Goal: Use online tool/utility

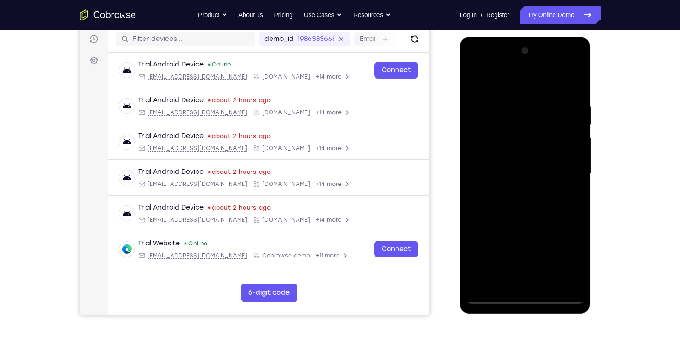
click at [525, 296] on div at bounding box center [525, 174] width 117 height 260
click at [563, 256] on div at bounding box center [525, 174] width 117 height 260
click at [498, 64] on div at bounding box center [525, 174] width 117 height 260
click at [564, 170] on div at bounding box center [525, 174] width 117 height 260
click at [517, 188] on div at bounding box center [525, 174] width 117 height 260
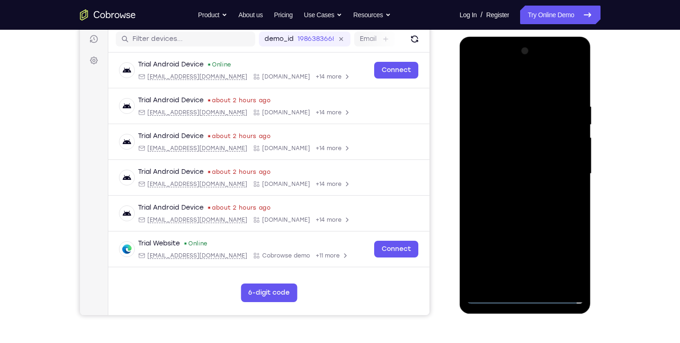
click at [509, 162] on div at bounding box center [525, 174] width 117 height 260
click at [493, 153] on div at bounding box center [525, 174] width 117 height 260
click at [517, 176] on div at bounding box center [525, 174] width 117 height 260
click at [508, 192] on div at bounding box center [525, 174] width 117 height 260
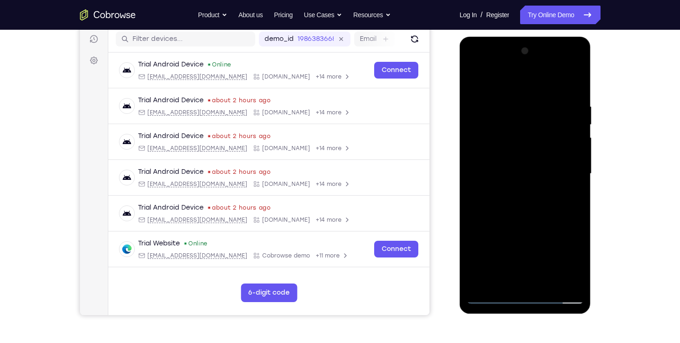
click at [514, 197] on div at bounding box center [525, 174] width 117 height 260
click at [515, 178] on div at bounding box center [525, 174] width 117 height 260
click at [511, 128] on div at bounding box center [525, 174] width 117 height 260
click at [519, 144] on div at bounding box center [525, 174] width 117 height 260
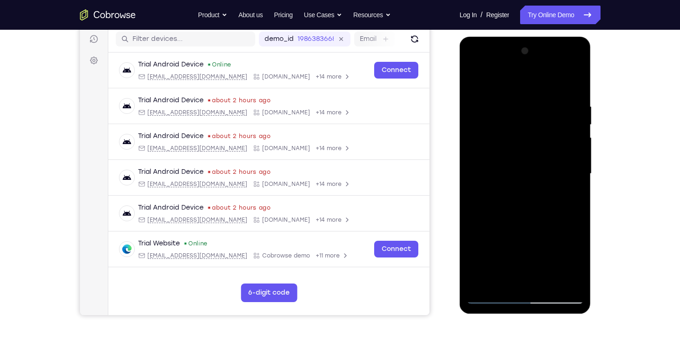
click at [536, 146] on div at bounding box center [525, 174] width 117 height 260
click at [530, 145] on div at bounding box center [525, 174] width 117 height 260
click at [504, 143] on div at bounding box center [525, 174] width 117 height 260
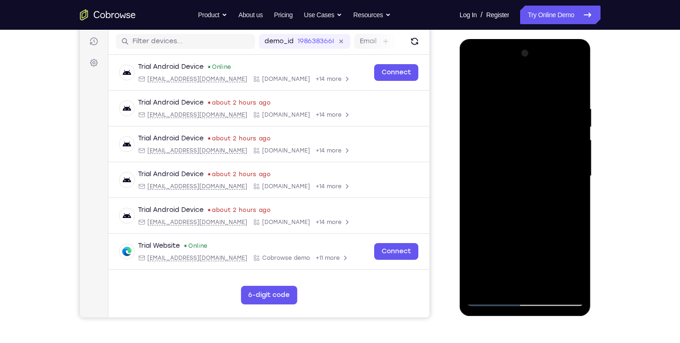
scroll to position [114, 0]
click at [551, 248] on div at bounding box center [525, 176] width 117 height 260
click at [537, 164] on div at bounding box center [525, 176] width 117 height 260
drag, startPoint x: 518, startPoint y: 133, endPoint x: 510, endPoint y: 138, distance: 8.8
click at [510, 138] on div at bounding box center [525, 176] width 117 height 260
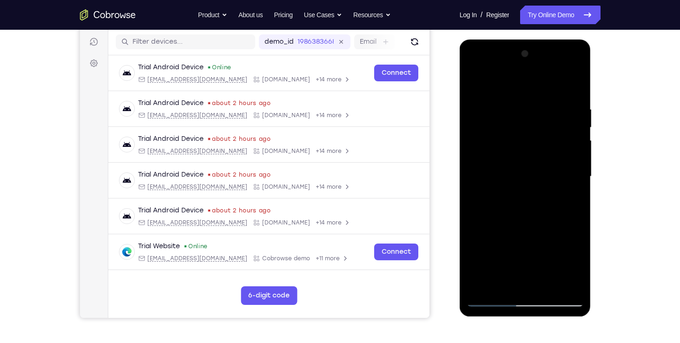
click at [510, 138] on div at bounding box center [525, 176] width 117 height 260
click at [497, 128] on div at bounding box center [525, 176] width 117 height 260
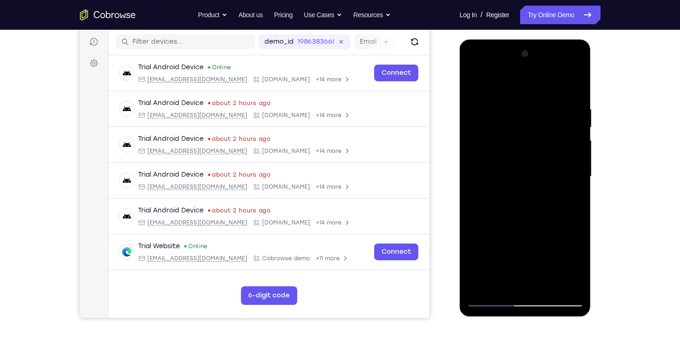
click at [497, 128] on div at bounding box center [525, 176] width 117 height 260
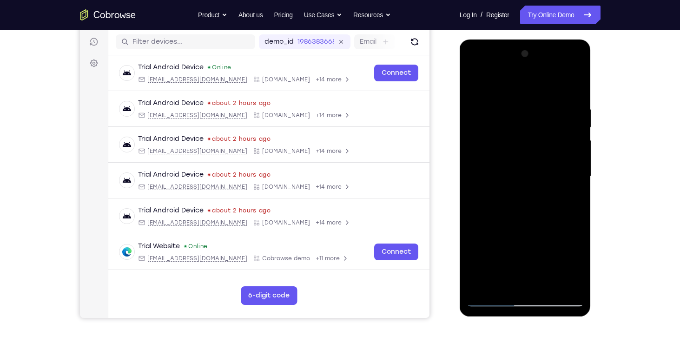
click at [497, 128] on div at bounding box center [525, 176] width 117 height 260
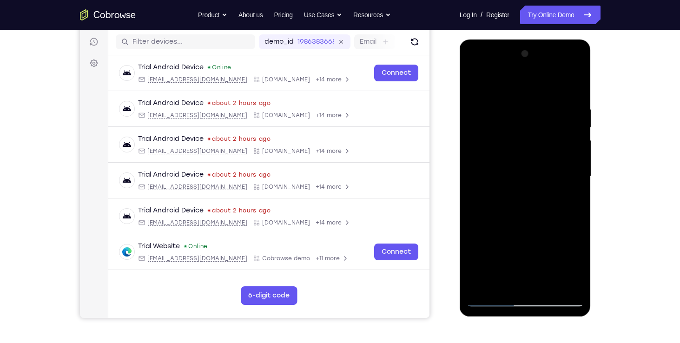
click at [497, 128] on div at bounding box center [525, 176] width 117 height 260
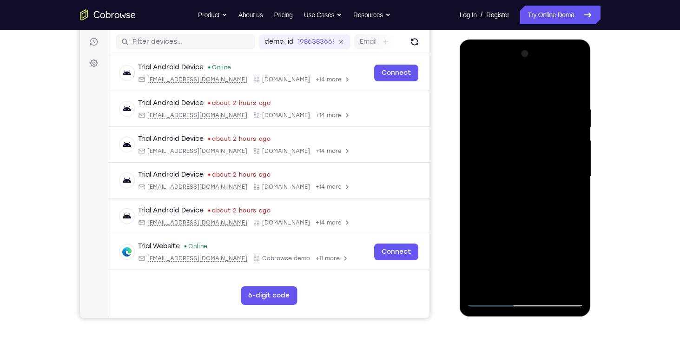
click at [497, 128] on div at bounding box center [525, 176] width 117 height 260
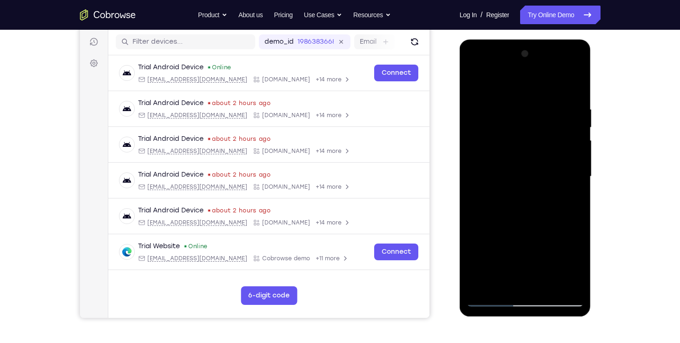
click at [497, 128] on div at bounding box center [525, 176] width 117 height 260
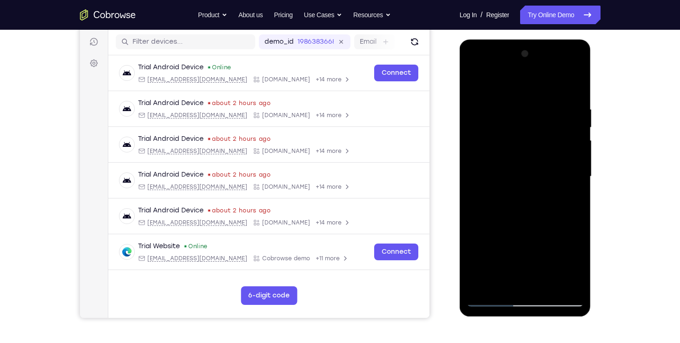
click at [497, 128] on div at bounding box center [525, 176] width 117 height 260
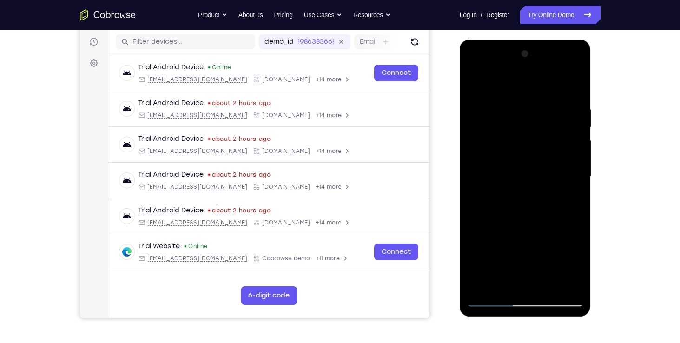
click at [497, 128] on div at bounding box center [525, 176] width 117 height 260
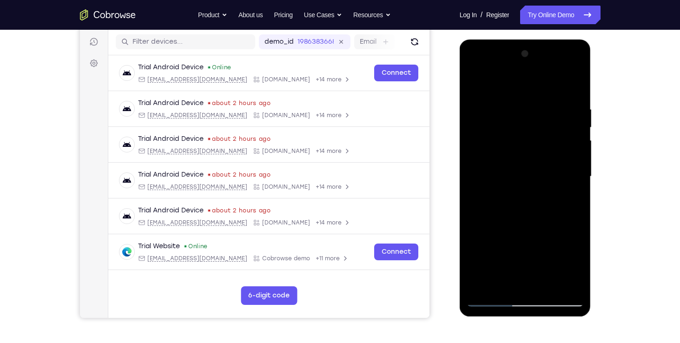
click at [497, 128] on div at bounding box center [525, 176] width 117 height 260
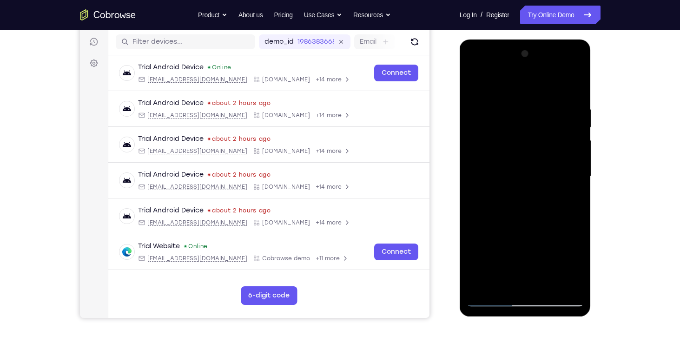
click at [497, 128] on div at bounding box center [525, 176] width 117 height 260
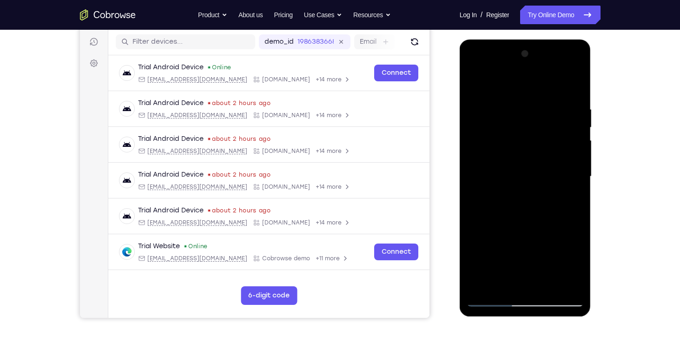
click at [497, 128] on div at bounding box center [525, 176] width 117 height 260
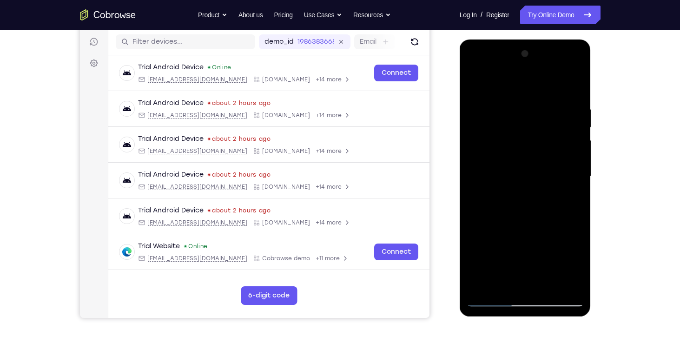
click at [497, 128] on div at bounding box center [525, 176] width 117 height 260
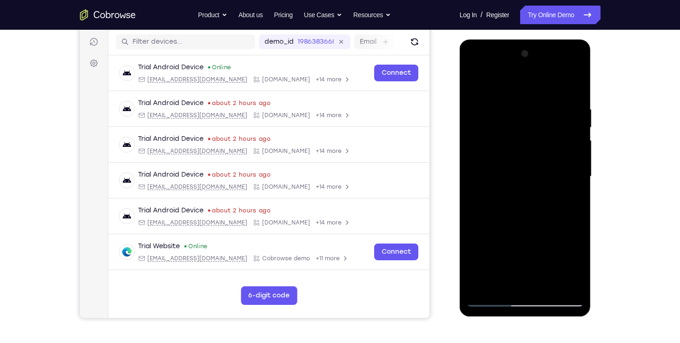
click at [497, 128] on div at bounding box center [525, 176] width 117 height 260
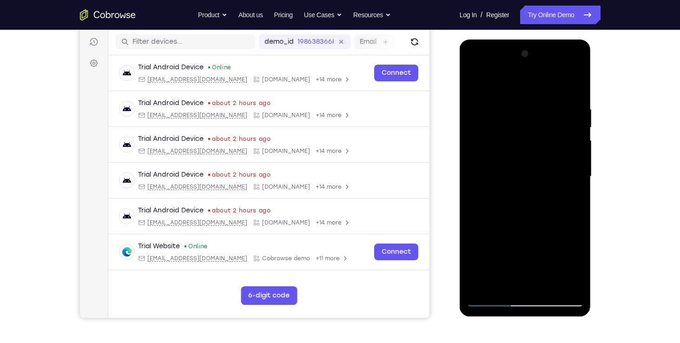
click at [497, 128] on div at bounding box center [525, 176] width 117 height 260
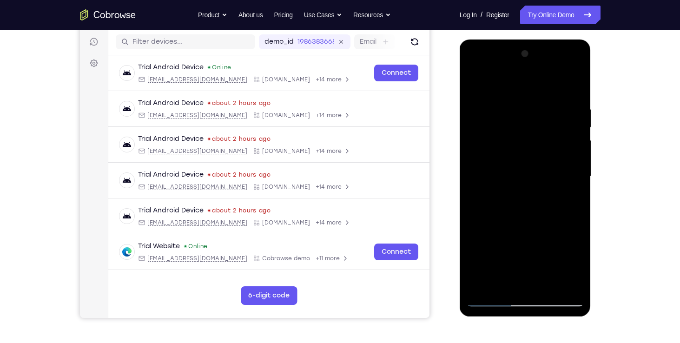
click at [497, 128] on div at bounding box center [525, 176] width 117 height 260
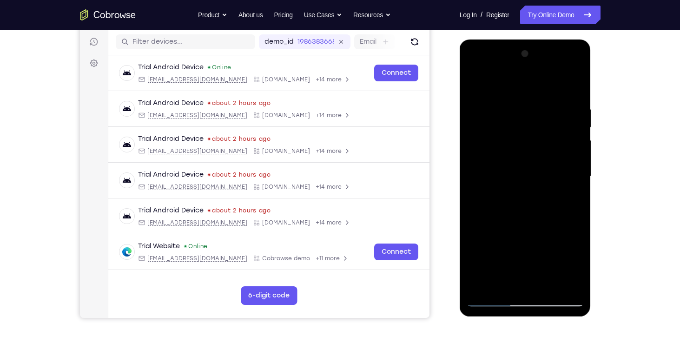
click at [497, 128] on div at bounding box center [525, 176] width 117 height 260
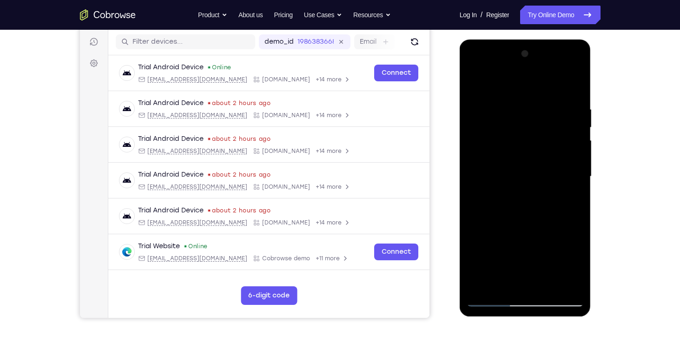
click at [497, 128] on div at bounding box center [525, 176] width 117 height 260
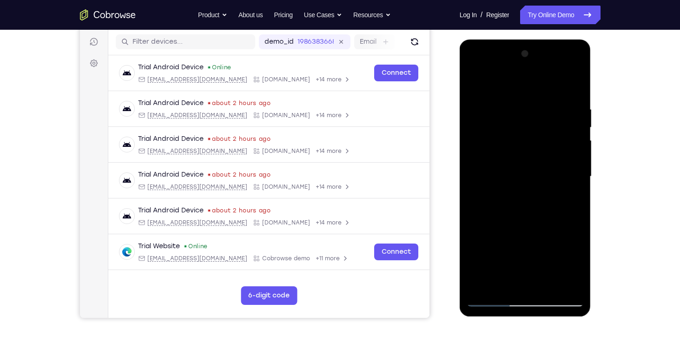
click at [497, 128] on div at bounding box center [525, 176] width 117 height 260
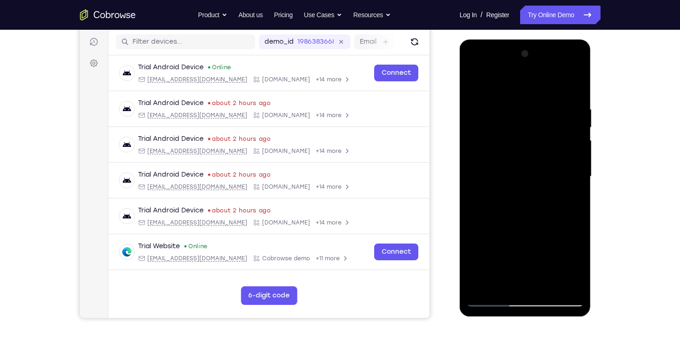
click at [497, 128] on div at bounding box center [525, 176] width 117 height 260
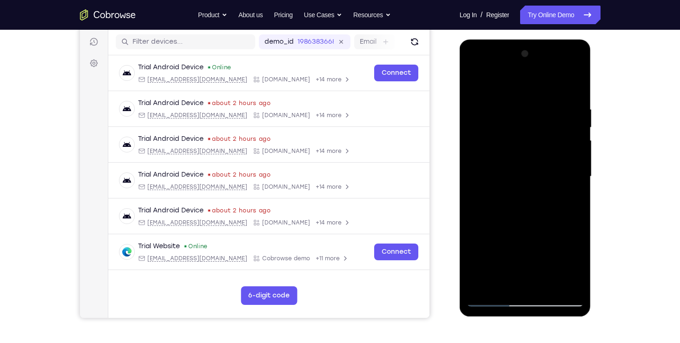
click at [497, 128] on div at bounding box center [525, 176] width 117 height 260
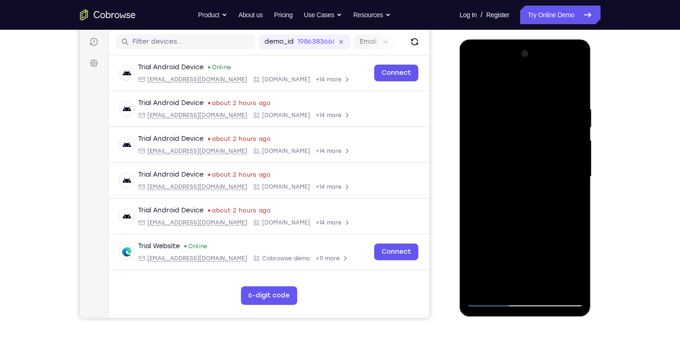
click at [497, 128] on div at bounding box center [525, 176] width 117 height 260
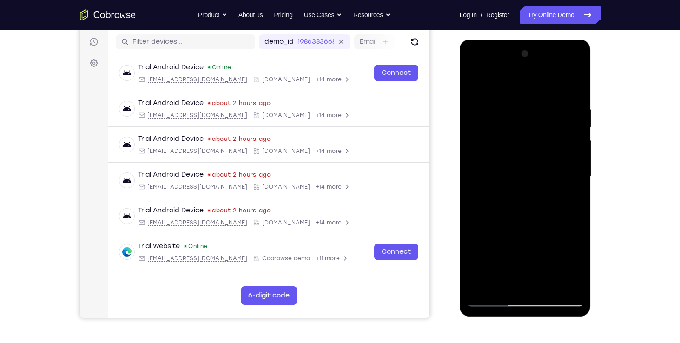
click at [497, 128] on div at bounding box center [525, 176] width 117 height 260
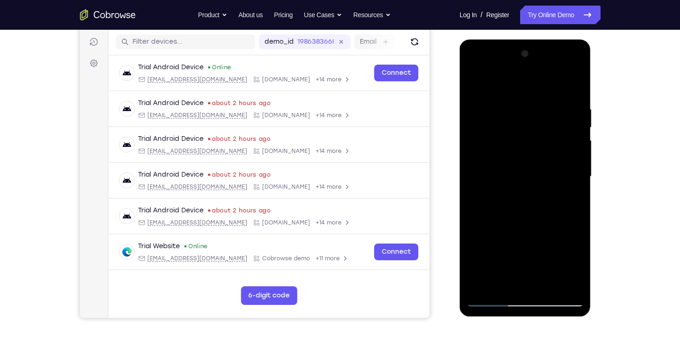
click at [497, 128] on div at bounding box center [525, 176] width 117 height 260
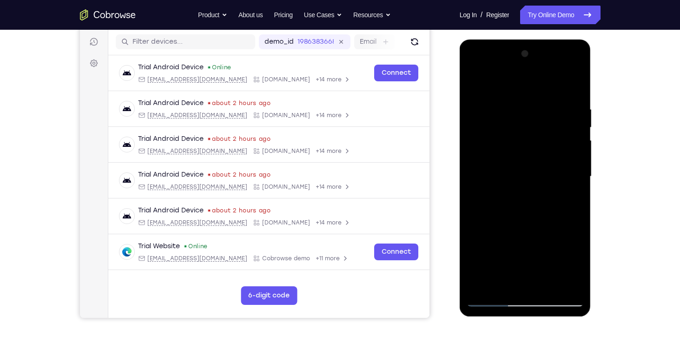
click at [497, 128] on div at bounding box center [525, 176] width 117 height 260
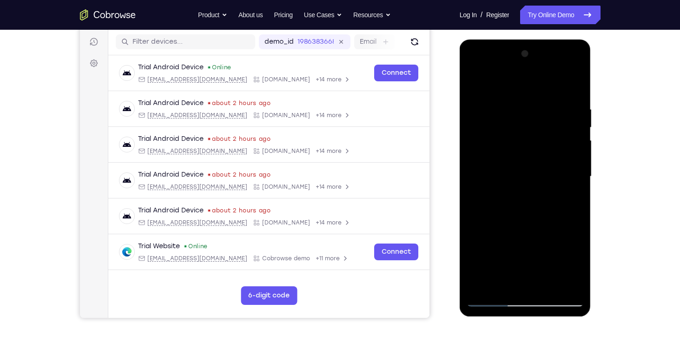
click at [497, 128] on div at bounding box center [525, 176] width 117 height 260
drag, startPoint x: 497, startPoint y: 128, endPoint x: 555, endPoint y: 222, distance: 110.5
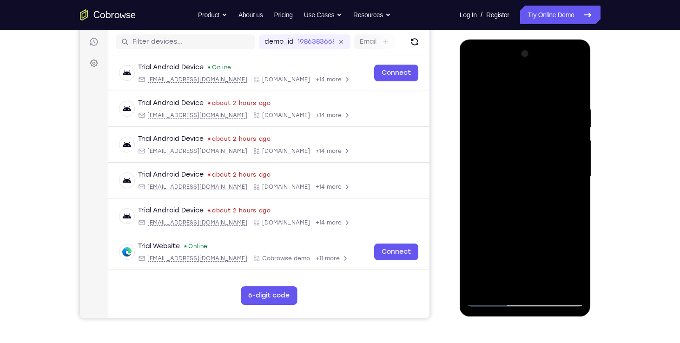
click at [555, 222] on div at bounding box center [525, 176] width 117 height 260
click at [527, 168] on div at bounding box center [525, 176] width 117 height 260
click at [486, 238] on div at bounding box center [525, 176] width 117 height 260
click at [511, 271] on div at bounding box center [525, 176] width 117 height 260
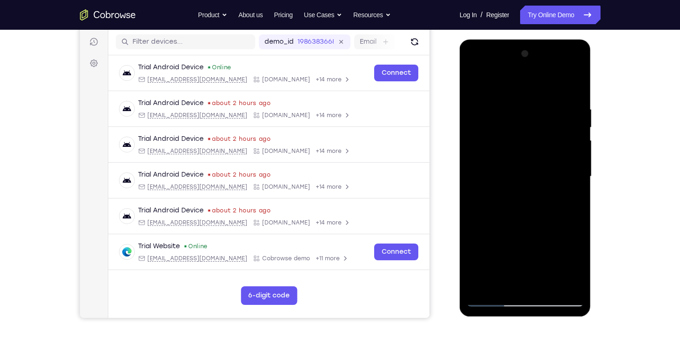
click at [567, 284] on div at bounding box center [525, 176] width 117 height 260
drag, startPoint x: 526, startPoint y: 186, endPoint x: 525, endPoint y: 195, distance: 8.9
click at [525, 195] on div at bounding box center [525, 176] width 117 height 260
click at [515, 145] on div at bounding box center [525, 176] width 117 height 260
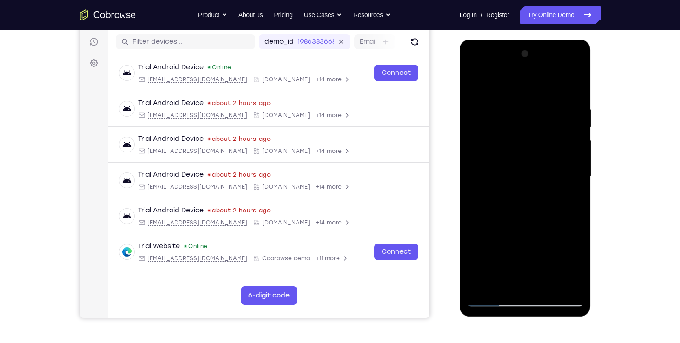
click at [484, 151] on div at bounding box center [525, 176] width 117 height 260
click at [506, 193] on div at bounding box center [525, 176] width 117 height 260
click at [523, 187] on div at bounding box center [525, 176] width 117 height 260
click at [525, 165] on div at bounding box center [525, 176] width 117 height 260
click at [531, 204] on div at bounding box center [525, 176] width 117 height 260
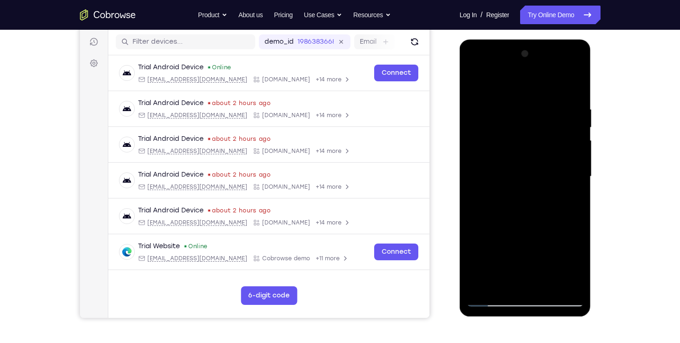
click at [523, 151] on div at bounding box center [525, 176] width 117 height 260
click at [525, 202] on div at bounding box center [525, 176] width 117 height 260
click at [524, 164] on div at bounding box center [525, 176] width 117 height 260
click at [527, 219] on div at bounding box center [525, 176] width 117 height 260
click at [526, 164] on div at bounding box center [525, 176] width 117 height 260
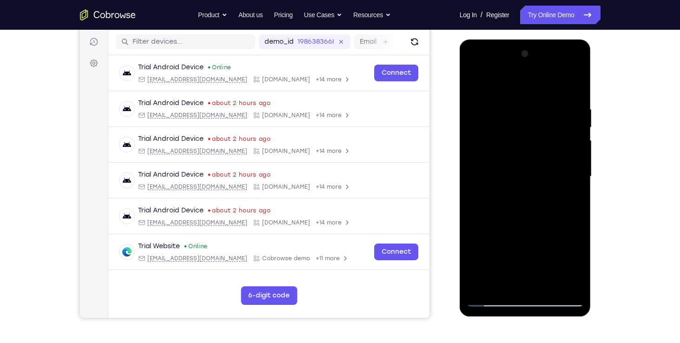
click at [524, 162] on div at bounding box center [525, 176] width 117 height 260
click at [517, 275] on div at bounding box center [525, 176] width 117 height 260
click at [503, 286] on div at bounding box center [525, 176] width 117 height 260
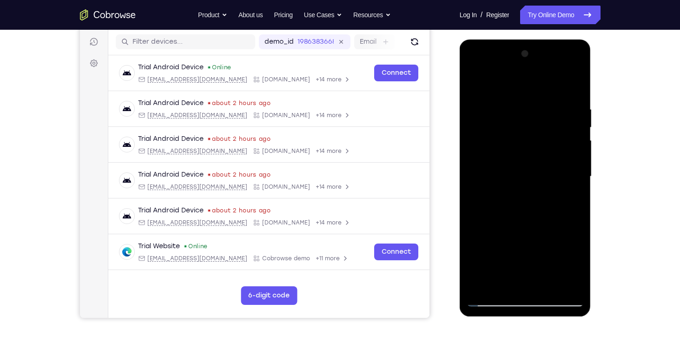
click at [494, 82] on div at bounding box center [525, 176] width 117 height 260
click at [490, 80] on div at bounding box center [525, 176] width 117 height 260
drag, startPoint x: 490, startPoint y: 80, endPoint x: 471, endPoint y: 194, distance: 115.4
click at [471, 194] on div at bounding box center [525, 176] width 117 height 260
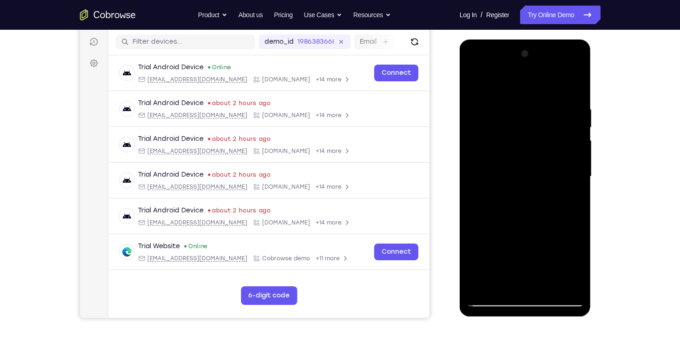
click at [509, 84] on div at bounding box center [525, 176] width 117 height 260
drag, startPoint x: 509, startPoint y: 84, endPoint x: 484, endPoint y: 158, distance: 77.6
click at [484, 158] on div at bounding box center [525, 176] width 117 height 260
click at [525, 40] on div at bounding box center [526, 40] width 132 height 0
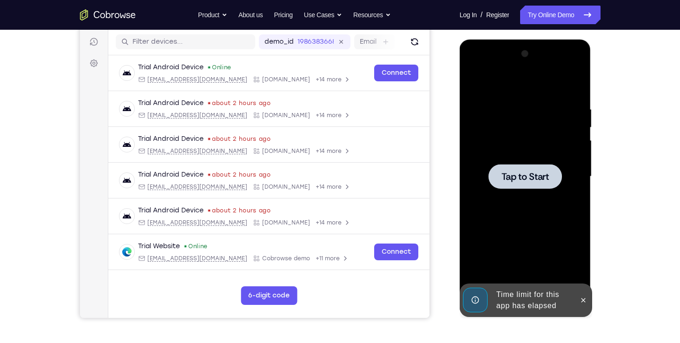
click at [529, 166] on div at bounding box center [525, 176] width 73 height 25
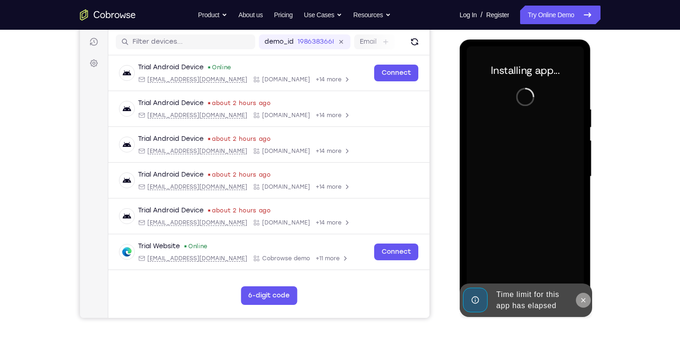
click at [583, 302] on icon at bounding box center [583, 300] width 7 height 7
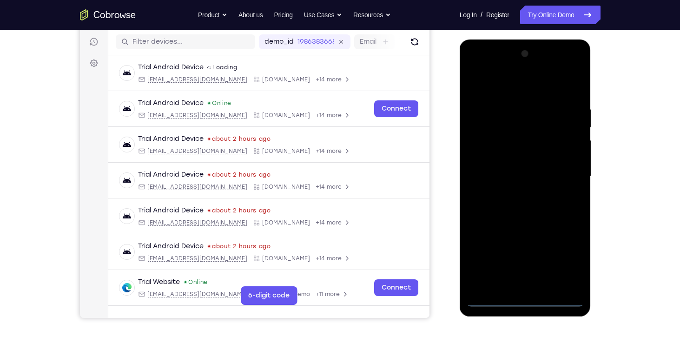
click at [524, 301] on div at bounding box center [525, 176] width 117 height 260
click at [564, 260] on div at bounding box center [525, 176] width 117 height 260
click at [486, 65] on div at bounding box center [525, 176] width 117 height 260
click at [564, 174] on div at bounding box center [525, 176] width 117 height 260
click at [518, 193] on div at bounding box center [525, 176] width 117 height 260
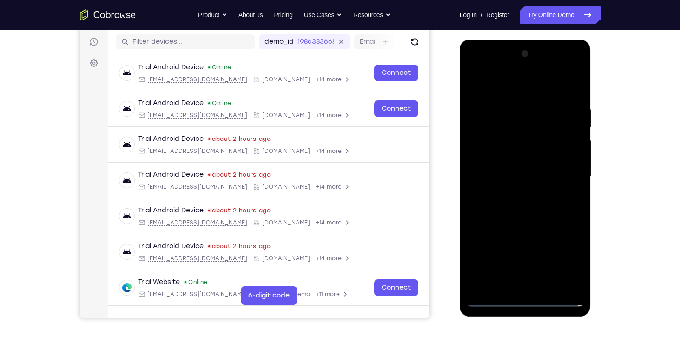
click at [508, 168] on div at bounding box center [525, 176] width 117 height 260
click at [495, 152] on div at bounding box center [525, 176] width 117 height 260
click at [492, 153] on div at bounding box center [525, 176] width 117 height 260
click at [489, 155] on div at bounding box center [525, 176] width 117 height 260
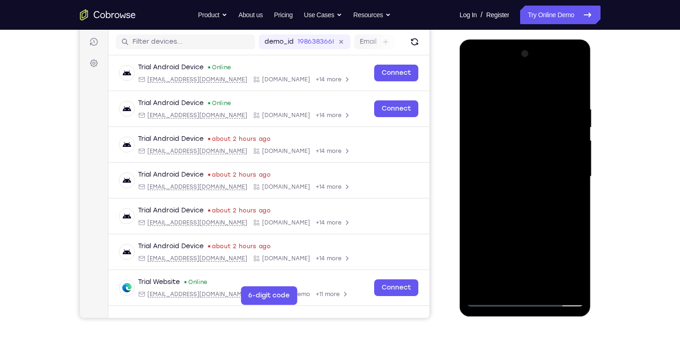
click at [500, 169] on div at bounding box center [525, 176] width 117 height 260
click at [527, 176] on div at bounding box center [525, 176] width 117 height 260
click at [512, 214] on div at bounding box center [525, 176] width 117 height 260
click at [515, 209] on div at bounding box center [525, 176] width 117 height 260
click at [514, 212] on div at bounding box center [525, 176] width 117 height 260
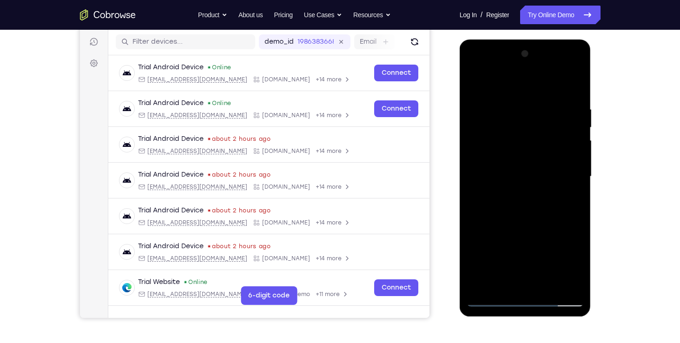
click at [572, 189] on div at bounding box center [525, 176] width 117 height 260
click at [538, 170] on div at bounding box center [525, 176] width 117 height 260
click at [534, 175] on div at bounding box center [525, 176] width 117 height 260
click at [524, 198] on div at bounding box center [525, 176] width 117 height 260
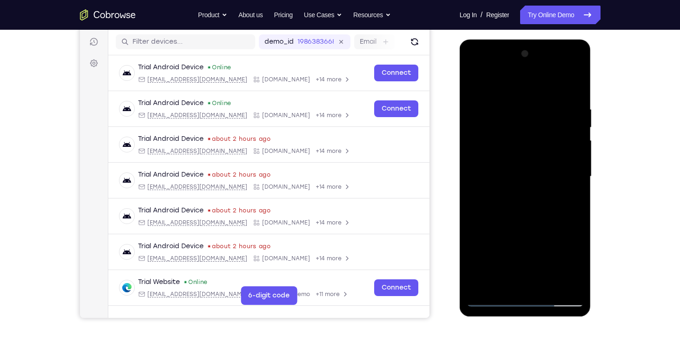
click at [518, 186] on div at bounding box center [525, 176] width 117 height 260
click at [492, 128] on div at bounding box center [525, 176] width 117 height 260
click at [500, 146] on div at bounding box center [525, 176] width 117 height 260
click at [514, 131] on div at bounding box center [525, 176] width 117 height 260
click at [518, 147] on div at bounding box center [525, 176] width 117 height 260
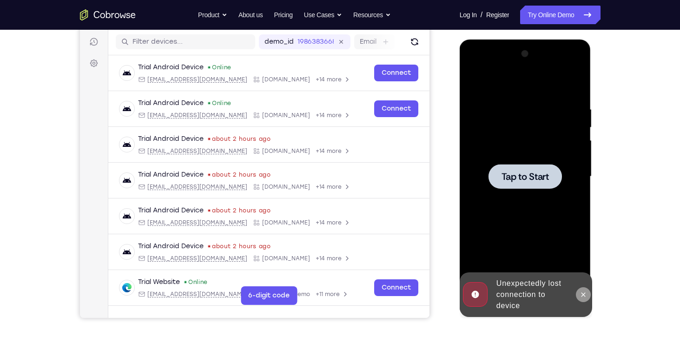
click at [583, 298] on icon at bounding box center [583, 294] width 7 height 7
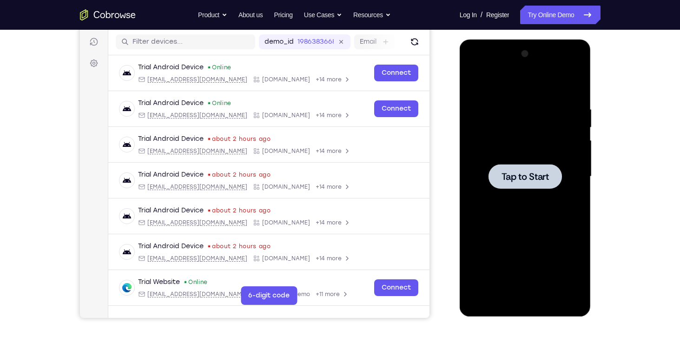
click at [530, 174] on span "Tap to Start" at bounding box center [525, 176] width 47 height 9
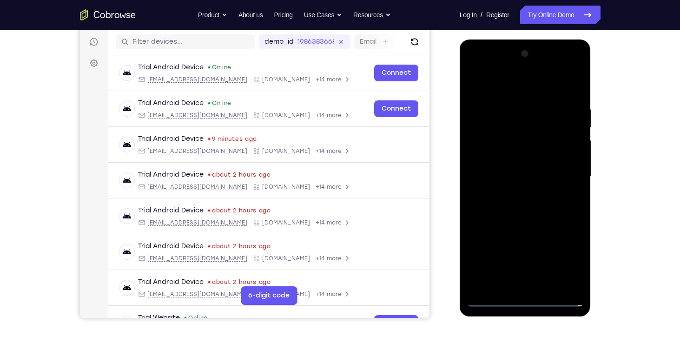
click at [564, 303] on div at bounding box center [525, 176] width 117 height 260
click at [531, 300] on div at bounding box center [525, 176] width 117 height 260
click at [564, 262] on div at bounding box center [525, 176] width 117 height 260
click at [474, 67] on div at bounding box center [525, 176] width 117 height 260
click at [567, 170] on div at bounding box center [525, 176] width 117 height 260
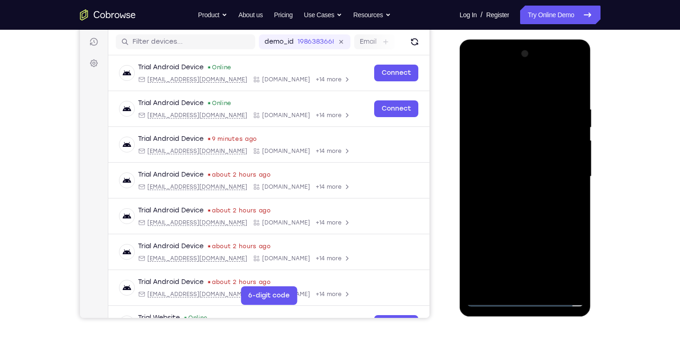
click at [515, 193] on div at bounding box center [525, 176] width 117 height 260
click at [509, 166] on div at bounding box center [525, 176] width 117 height 260
click at [492, 157] on div at bounding box center [525, 176] width 117 height 260
click at [572, 157] on div at bounding box center [525, 176] width 117 height 260
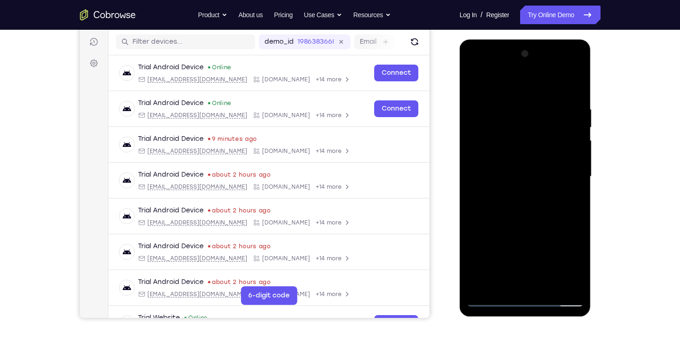
click at [572, 157] on div at bounding box center [525, 176] width 117 height 260
click at [518, 178] on div at bounding box center [525, 176] width 117 height 260
click at [525, 210] on div at bounding box center [525, 176] width 117 height 260
click at [568, 84] on div at bounding box center [525, 176] width 117 height 260
click at [521, 181] on div at bounding box center [525, 176] width 117 height 260
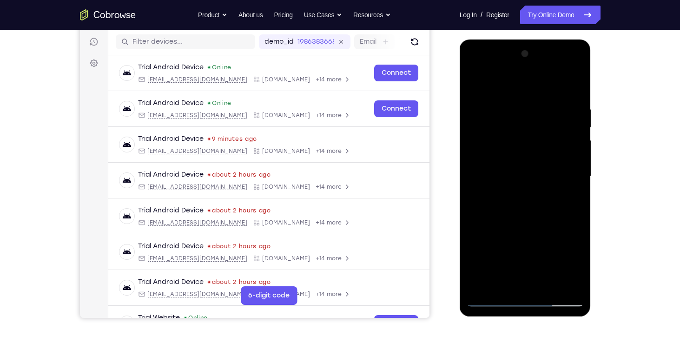
click at [495, 126] on div at bounding box center [525, 176] width 117 height 260
click at [472, 84] on div at bounding box center [525, 176] width 117 height 260
click at [517, 194] on div at bounding box center [525, 176] width 117 height 260
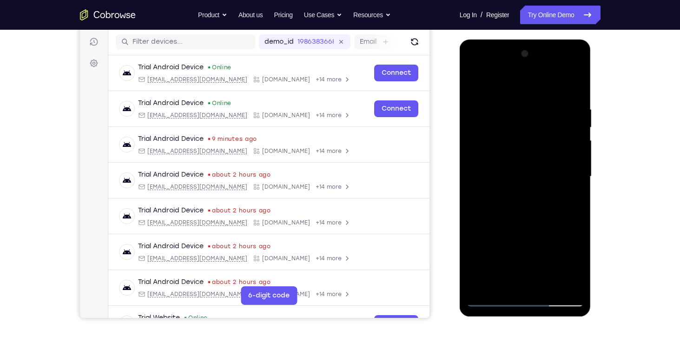
click at [512, 171] on div at bounding box center [525, 176] width 117 height 260
click at [525, 274] on div at bounding box center [525, 176] width 117 height 260
click at [534, 204] on div at bounding box center [525, 176] width 117 height 260
click at [476, 82] on div at bounding box center [525, 176] width 117 height 260
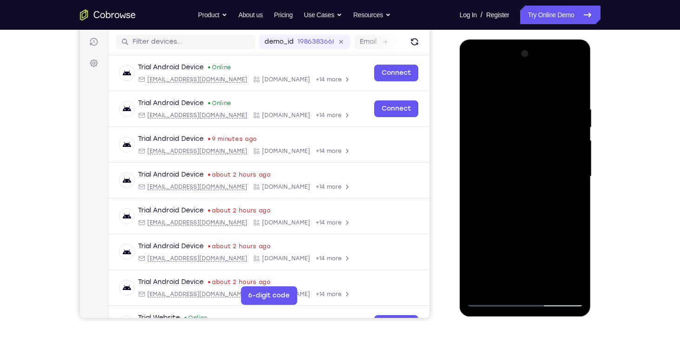
click at [476, 82] on div at bounding box center [525, 176] width 117 height 260
click at [474, 144] on div at bounding box center [525, 176] width 117 height 260
click at [553, 297] on div at bounding box center [525, 176] width 117 height 260
click at [500, 301] on div at bounding box center [525, 176] width 117 height 260
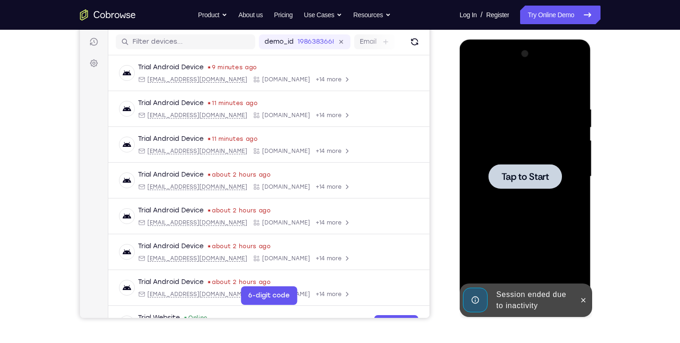
click at [489, 173] on div at bounding box center [525, 176] width 73 height 25
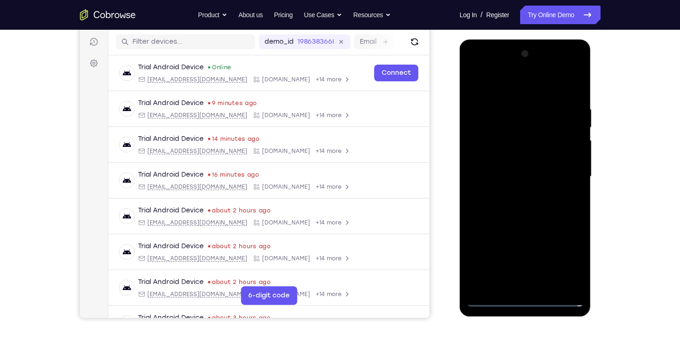
click at [530, 302] on div at bounding box center [525, 176] width 117 height 260
click at [562, 259] on div at bounding box center [525, 176] width 117 height 260
click at [485, 66] on div at bounding box center [525, 176] width 117 height 260
click at [562, 169] on div at bounding box center [525, 176] width 117 height 260
click at [518, 193] on div at bounding box center [525, 176] width 117 height 260
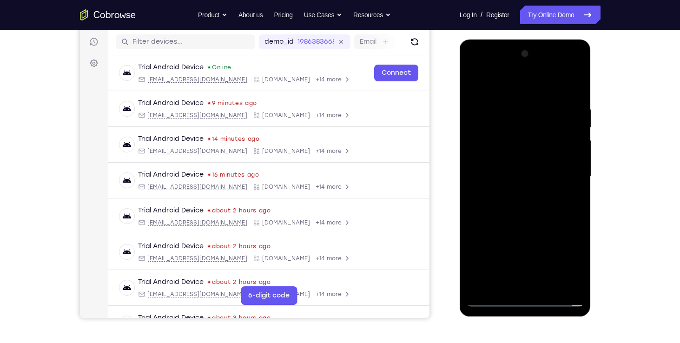
click at [505, 166] on div at bounding box center [525, 176] width 117 height 260
click at [505, 156] on div at bounding box center [525, 176] width 117 height 260
click at [508, 173] on div at bounding box center [525, 176] width 117 height 260
click at [528, 200] on div at bounding box center [525, 176] width 117 height 260
click at [526, 179] on div at bounding box center [525, 176] width 117 height 260
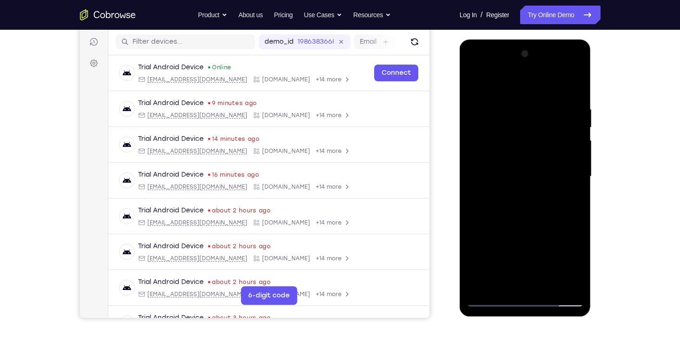
click at [515, 136] on div at bounding box center [525, 176] width 117 height 260
click at [514, 129] on div at bounding box center [525, 176] width 117 height 260
click at [523, 149] on div at bounding box center [525, 176] width 117 height 260
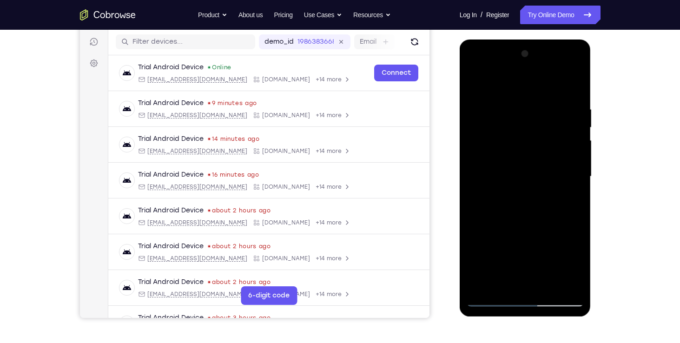
click at [519, 152] on div at bounding box center [525, 176] width 117 height 260
click at [567, 83] on div at bounding box center [525, 176] width 117 height 260
click at [545, 219] on div at bounding box center [525, 176] width 117 height 260
click at [502, 285] on div at bounding box center [525, 176] width 117 height 260
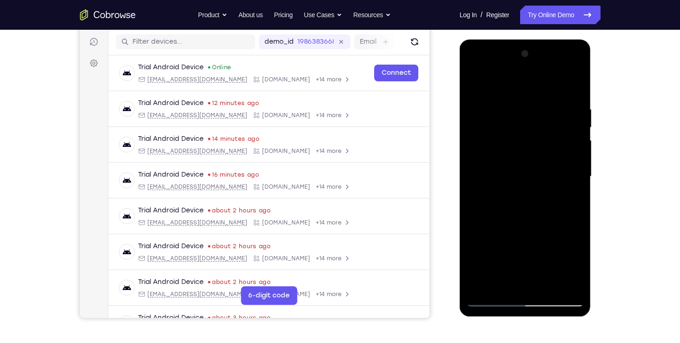
click at [518, 80] on div at bounding box center [525, 176] width 117 height 260
click at [548, 97] on div at bounding box center [525, 176] width 117 height 260
click at [541, 116] on div at bounding box center [525, 177] width 117 height 260
click at [536, 100] on div at bounding box center [525, 177] width 117 height 260
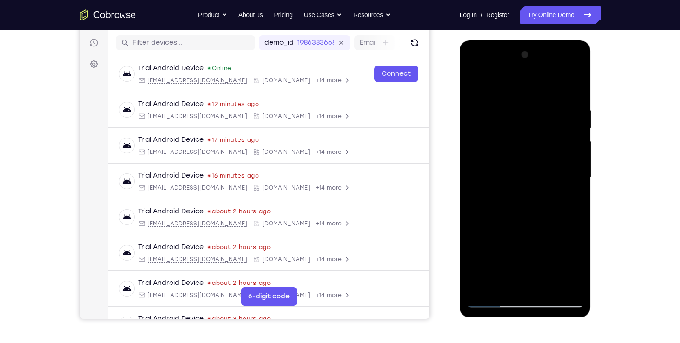
click at [545, 199] on div at bounding box center [525, 177] width 117 height 260
click at [530, 228] on div at bounding box center [525, 177] width 117 height 260
click at [513, 281] on div at bounding box center [525, 177] width 117 height 260
click at [570, 200] on div at bounding box center [525, 177] width 117 height 260
click at [573, 267] on div at bounding box center [525, 177] width 117 height 260
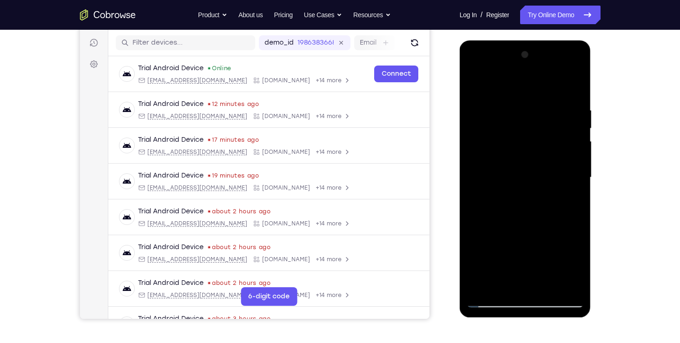
click at [573, 267] on div at bounding box center [525, 177] width 117 height 260
click at [569, 199] on div at bounding box center [525, 177] width 117 height 260
click at [560, 252] on div at bounding box center [525, 177] width 117 height 260
click at [570, 235] on div at bounding box center [525, 177] width 117 height 260
click at [551, 232] on div at bounding box center [525, 177] width 117 height 260
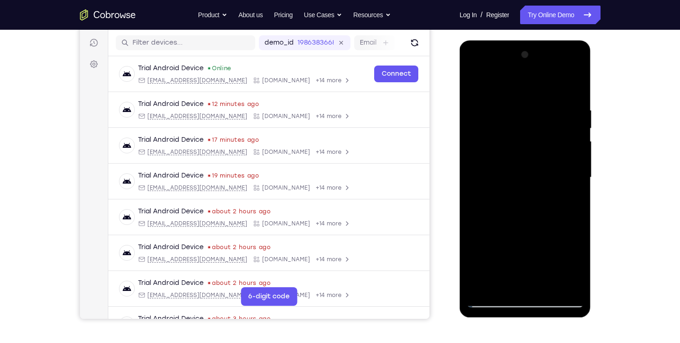
click at [490, 247] on div at bounding box center [525, 177] width 117 height 260
click at [479, 247] on div at bounding box center [525, 177] width 117 height 260
click at [567, 202] on div at bounding box center [525, 177] width 117 height 260
click at [500, 81] on div at bounding box center [525, 177] width 117 height 260
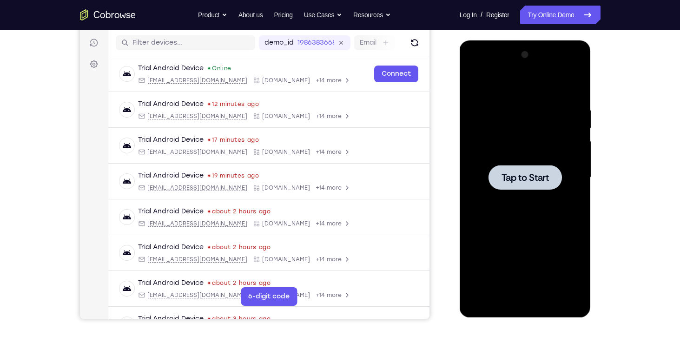
click at [511, 186] on div at bounding box center [525, 177] width 73 height 25
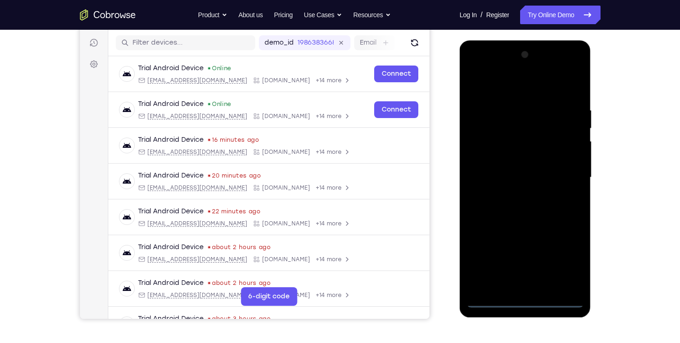
click at [525, 298] on div at bounding box center [525, 177] width 117 height 260
click at [569, 256] on div at bounding box center [525, 177] width 117 height 260
click at [492, 69] on div at bounding box center [525, 177] width 117 height 260
click at [563, 169] on div at bounding box center [525, 177] width 117 height 260
click at [516, 193] on div at bounding box center [525, 177] width 117 height 260
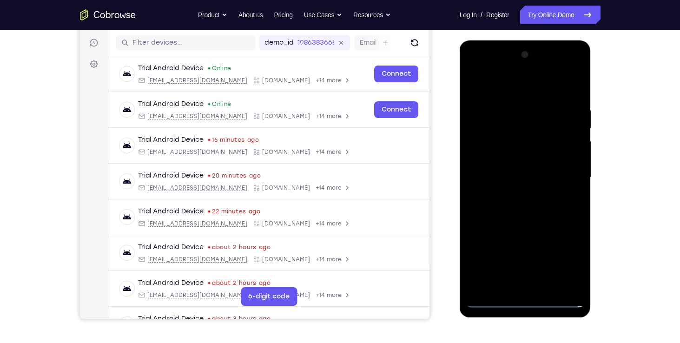
click at [508, 168] on div at bounding box center [525, 177] width 117 height 260
click at [486, 162] on div at bounding box center [525, 177] width 117 height 260
click at [518, 174] on div at bounding box center [525, 177] width 117 height 260
click at [571, 156] on div at bounding box center [525, 177] width 117 height 260
click at [534, 174] on div at bounding box center [525, 177] width 117 height 260
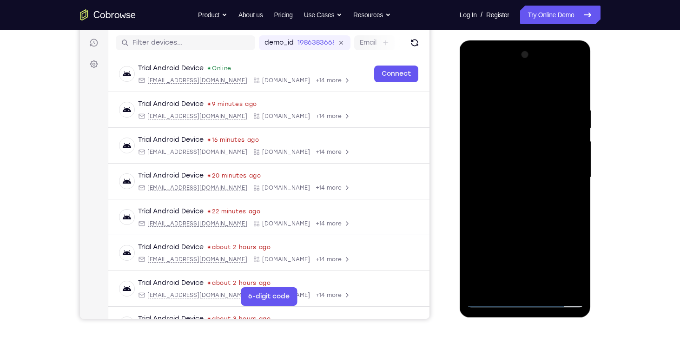
click at [527, 176] on div at bounding box center [525, 177] width 117 height 260
click at [521, 176] on div at bounding box center [525, 177] width 117 height 260
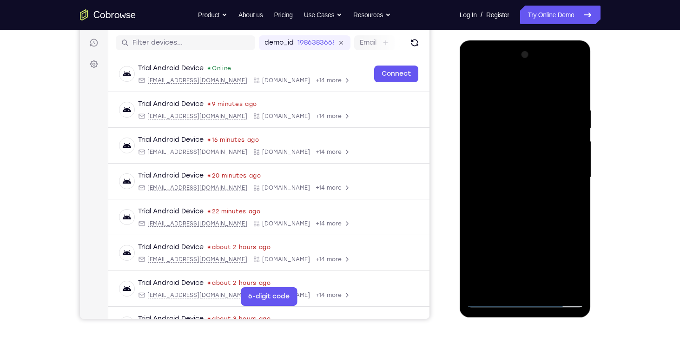
click at [521, 176] on div at bounding box center [525, 177] width 117 height 260
click at [521, 179] on div at bounding box center [525, 177] width 117 height 260
click at [528, 218] on div at bounding box center [525, 177] width 117 height 260
click at [506, 288] on div at bounding box center [525, 177] width 117 height 260
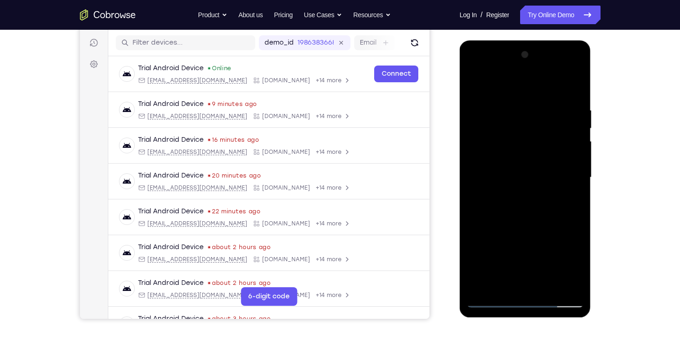
click at [519, 83] on div at bounding box center [525, 177] width 117 height 260
click at [500, 106] on div at bounding box center [525, 177] width 117 height 260
click at [485, 106] on div at bounding box center [525, 177] width 117 height 260
click at [489, 107] on div at bounding box center [525, 177] width 117 height 260
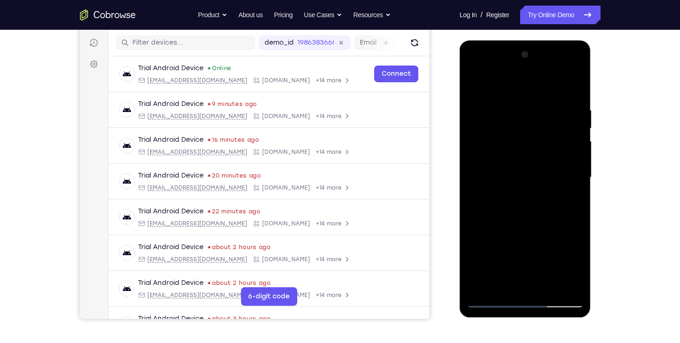
click at [482, 109] on div at bounding box center [525, 177] width 117 height 260
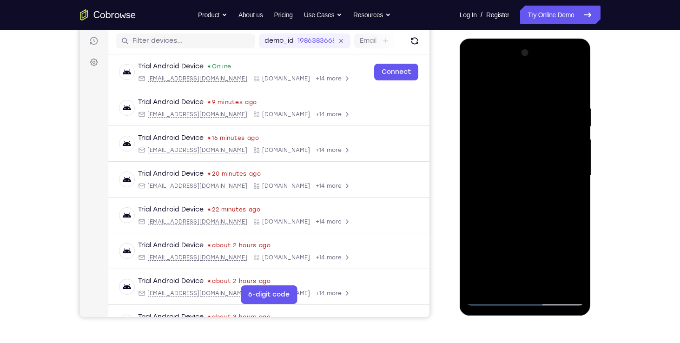
scroll to position [114, 0]
click at [535, 100] on div at bounding box center [525, 176] width 117 height 260
click at [522, 197] on div at bounding box center [525, 176] width 117 height 260
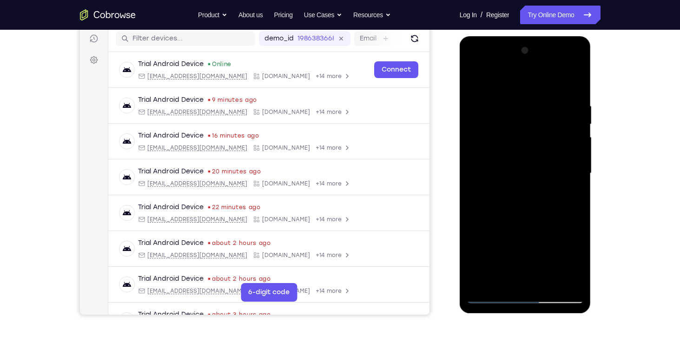
click at [527, 220] on div at bounding box center [525, 173] width 117 height 260
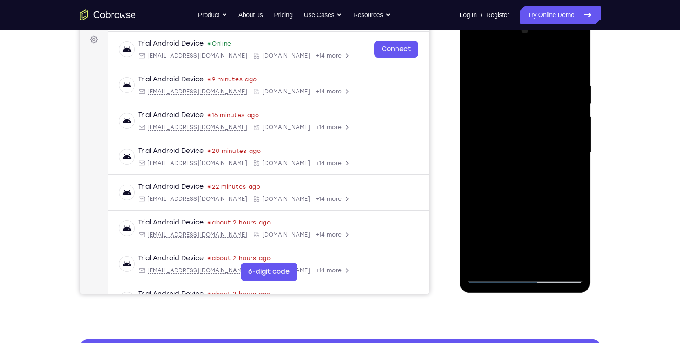
scroll to position [133, 0]
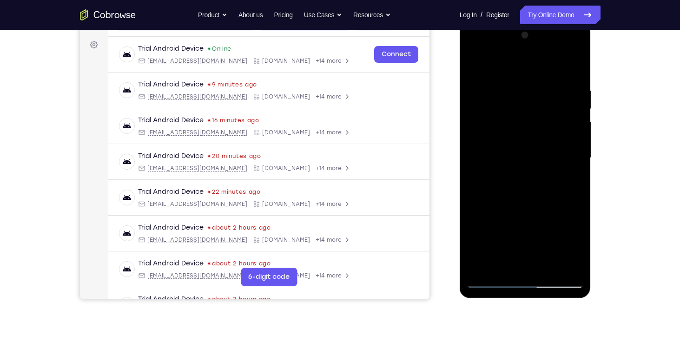
click at [474, 67] on div at bounding box center [525, 158] width 117 height 260
click at [523, 146] on div at bounding box center [525, 158] width 117 height 260
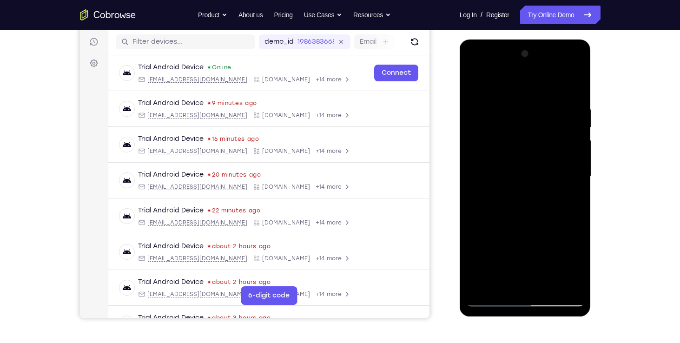
scroll to position [113, 0]
click at [475, 84] on div at bounding box center [525, 177] width 117 height 260
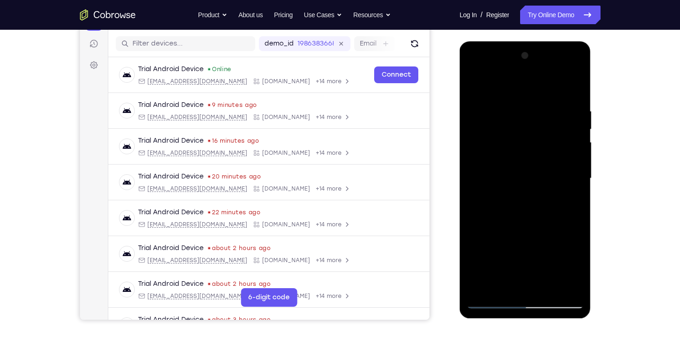
scroll to position [112, 0]
click at [510, 182] on div at bounding box center [525, 179] width 117 height 260
click at [478, 169] on div at bounding box center [525, 179] width 117 height 260
click at [489, 83] on div at bounding box center [525, 179] width 117 height 260
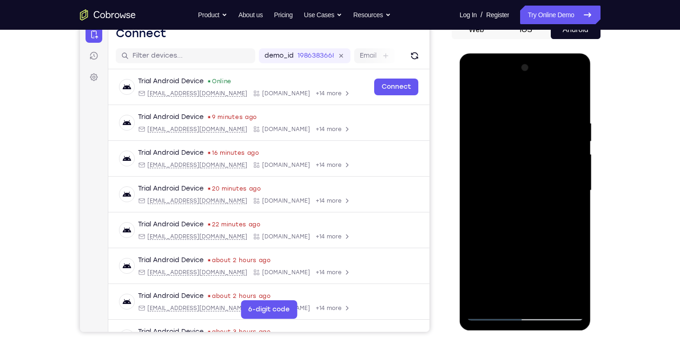
scroll to position [100, 0]
click at [514, 150] on div at bounding box center [525, 191] width 117 height 260
click at [487, 120] on div at bounding box center [525, 191] width 117 height 260
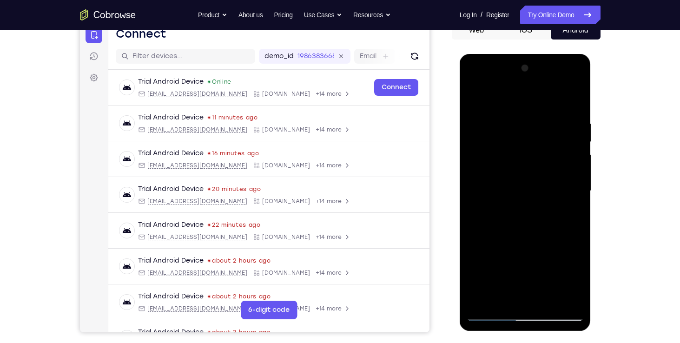
scroll to position [101, 0]
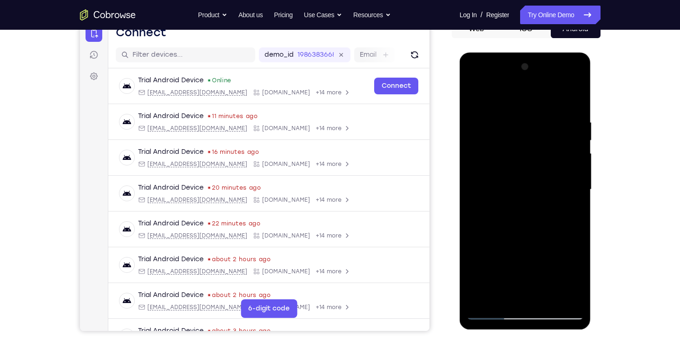
click at [495, 158] on div at bounding box center [525, 190] width 117 height 260
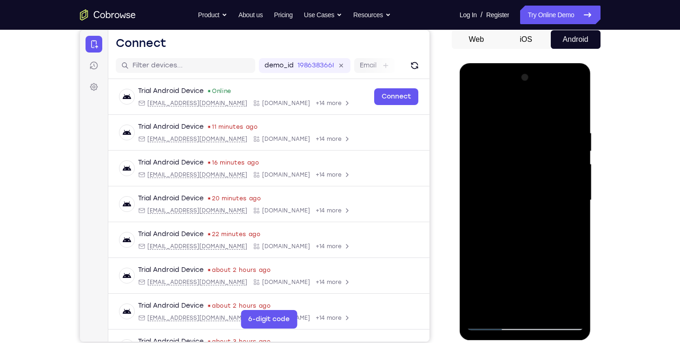
scroll to position [92, 0]
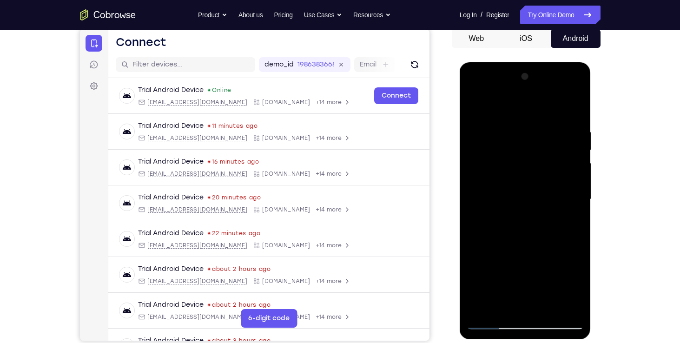
click at [573, 226] on div at bounding box center [525, 199] width 117 height 260
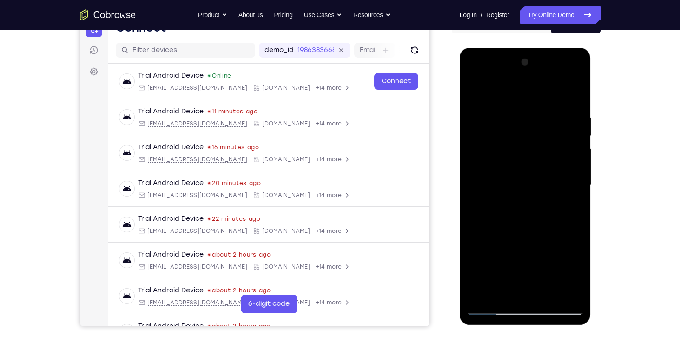
scroll to position [106, 0]
click at [499, 219] on div at bounding box center [525, 184] width 117 height 260
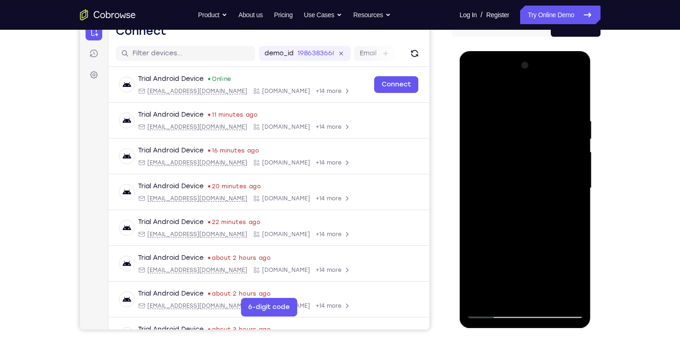
scroll to position [102, 0]
click at [476, 94] on div at bounding box center [525, 189] width 117 height 260
click at [488, 124] on div at bounding box center [525, 189] width 117 height 260
click at [478, 92] on div at bounding box center [525, 189] width 117 height 260
click at [470, 92] on div at bounding box center [525, 189] width 117 height 260
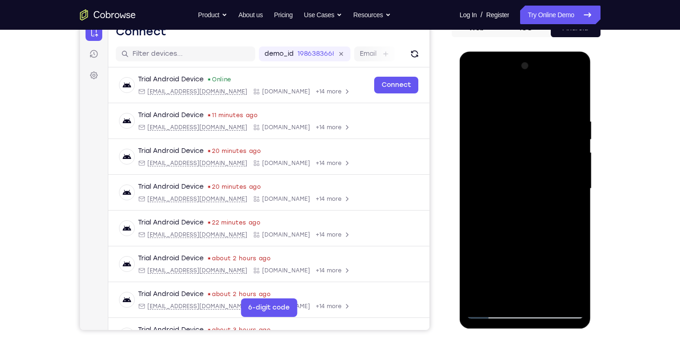
click at [477, 92] on div at bounding box center [525, 189] width 117 height 260
click at [485, 297] on div at bounding box center [525, 189] width 117 height 260
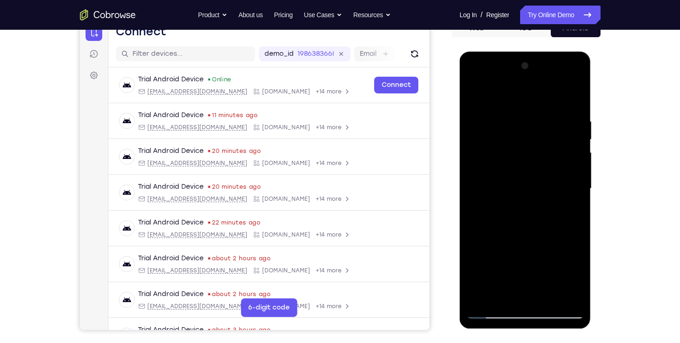
click at [570, 295] on div at bounding box center [525, 189] width 117 height 260
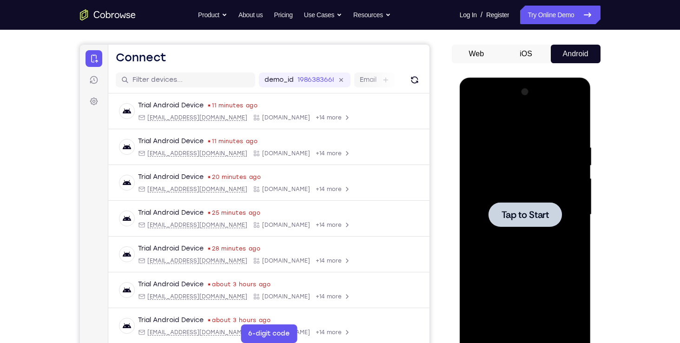
click at [516, 214] on span "Tap to Start" at bounding box center [525, 214] width 47 height 9
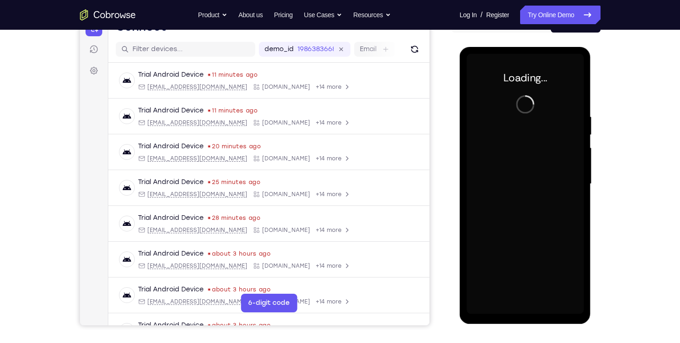
scroll to position [108, 0]
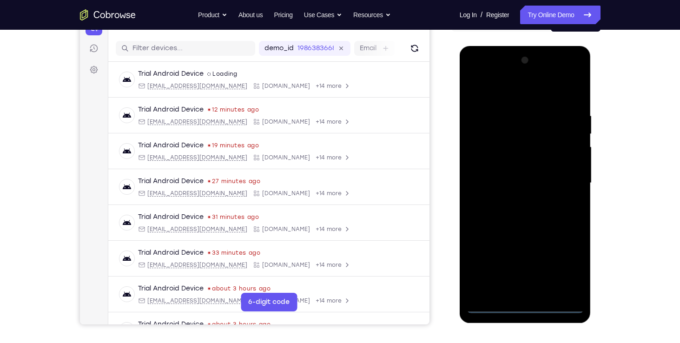
click at [527, 306] on div at bounding box center [525, 183] width 117 height 260
click at [569, 265] on div at bounding box center [525, 183] width 117 height 260
click at [489, 72] on div at bounding box center [525, 183] width 117 height 260
click at [565, 178] on div at bounding box center [525, 183] width 117 height 260
click at [517, 200] on div at bounding box center [525, 183] width 117 height 260
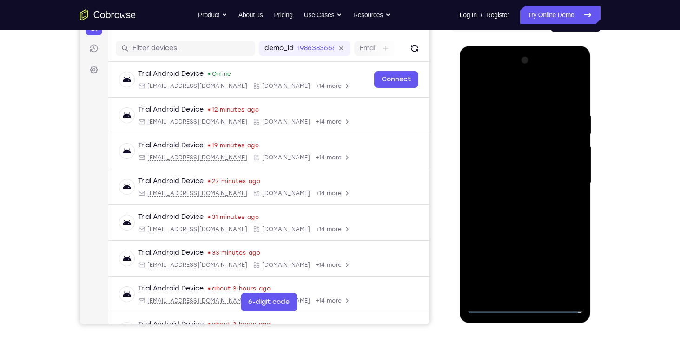
click at [510, 173] on div at bounding box center [525, 183] width 117 height 260
click at [562, 274] on div at bounding box center [525, 183] width 117 height 260
click at [545, 239] on div at bounding box center [525, 183] width 117 height 260
click at [535, 250] on div at bounding box center [525, 183] width 117 height 260
click at [473, 254] on div at bounding box center [525, 183] width 117 height 260
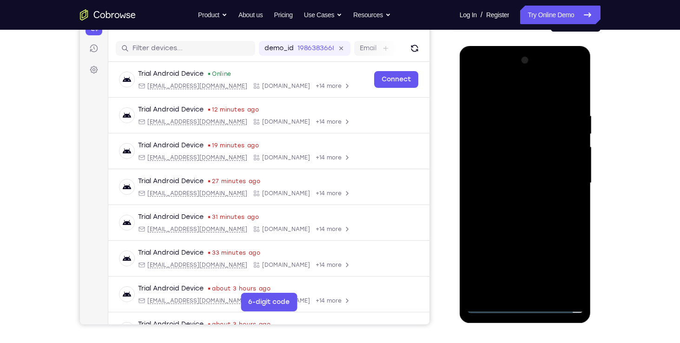
click at [557, 273] on div at bounding box center [525, 183] width 117 height 260
click at [492, 239] on div at bounding box center [525, 183] width 117 height 260
click at [503, 252] on div at bounding box center [525, 183] width 117 height 260
click at [487, 288] on div at bounding box center [525, 183] width 117 height 260
drag, startPoint x: 575, startPoint y: 272, endPoint x: 474, endPoint y: 291, distance: 102.6
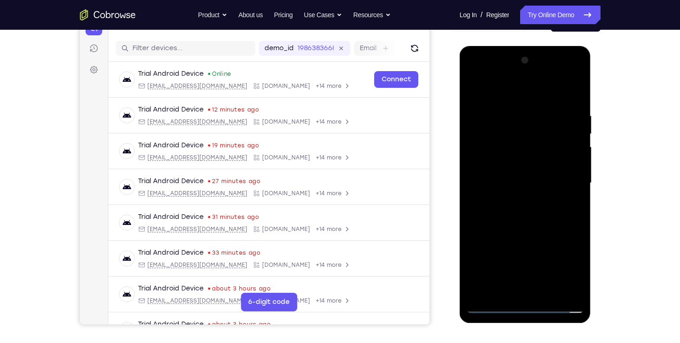
click at [474, 291] on div at bounding box center [525, 183] width 117 height 260
click at [508, 259] on div at bounding box center [525, 183] width 117 height 260
click at [499, 146] on div at bounding box center [525, 183] width 117 height 260
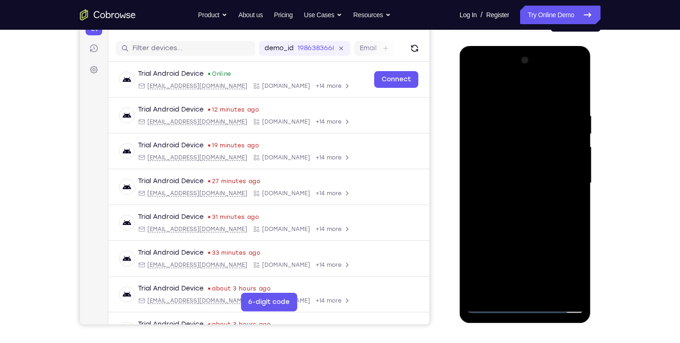
click at [478, 284] on div at bounding box center [525, 183] width 117 height 260
click at [478, 258] on div at bounding box center [525, 183] width 117 height 260
click at [491, 254] on div at bounding box center [525, 183] width 117 height 260
click at [536, 253] on div at bounding box center [525, 183] width 117 height 260
click at [511, 238] on div at bounding box center [525, 183] width 117 height 260
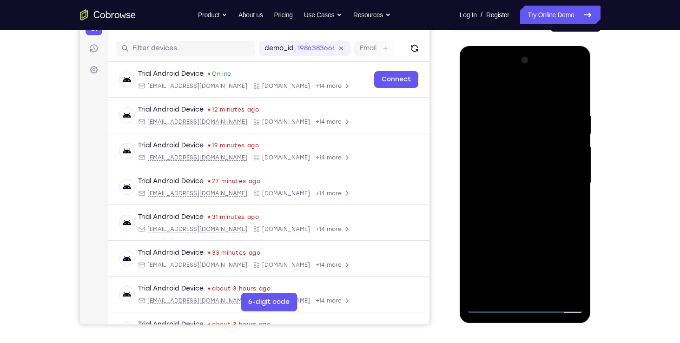
click at [480, 256] on div at bounding box center [525, 183] width 117 height 260
click at [511, 253] on div at bounding box center [525, 183] width 117 height 260
click at [497, 148] on div at bounding box center [525, 183] width 117 height 260
click at [481, 291] on div at bounding box center [525, 183] width 117 height 260
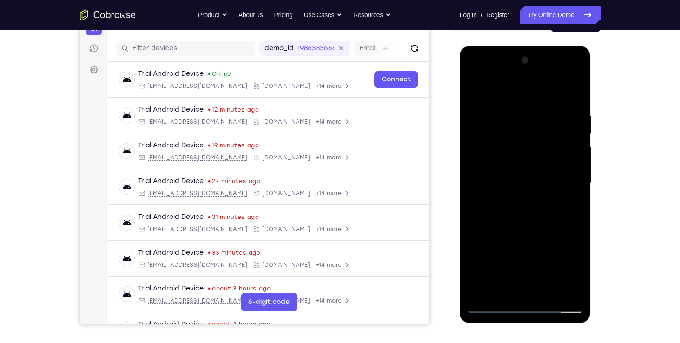
click at [508, 258] on div at bounding box center [525, 183] width 117 height 260
click at [524, 147] on div at bounding box center [525, 183] width 117 height 260
click at [507, 164] on div at bounding box center [525, 183] width 117 height 260
click at [527, 186] on div at bounding box center [525, 183] width 117 height 260
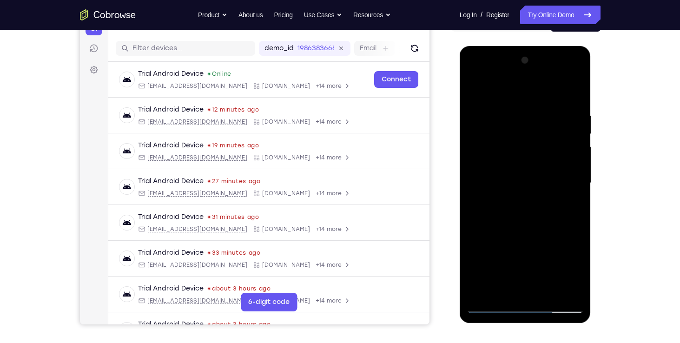
click at [520, 213] on div at bounding box center [525, 183] width 117 height 260
click at [570, 195] on div at bounding box center [525, 183] width 117 height 260
click at [477, 165] on div at bounding box center [525, 183] width 117 height 260
click at [474, 163] on div at bounding box center [525, 183] width 117 height 260
click at [561, 272] on div at bounding box center [525, 183] width 117 height 260
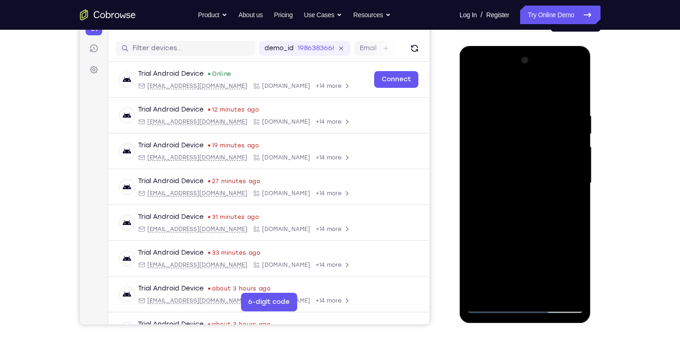
click at [545, 238] on div at bounding box center [525, 183] width 117 height 260
click at [539, 255] on div at bounding box center [525, 183] width 117 height 260
click at [480, 258] on div at bounding box center [525, 183] width 117 height 260
click at [558, 274] on div at bounding box center [525, 183] width 117 height 260
click at [498, 241] on div at bounding box center [525, 183] width 117 height 260
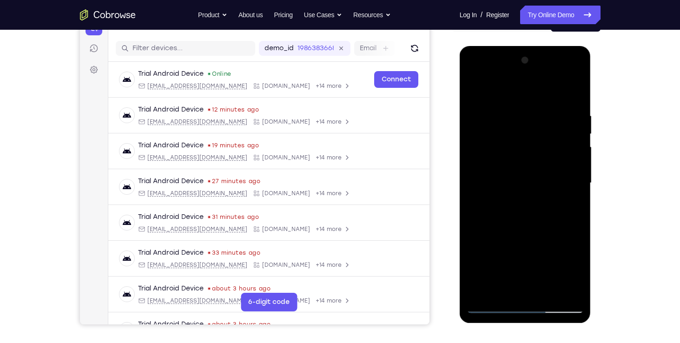
click at [504, 253] on div at bounding box center [525, 183] width 117 height 260
click at [524, 184] on div at bounding box center [525, 183] width 117 height 260
click at [526, 212] on div at bounding box center [525, 183] width 117 height 260
click at [474, 213] on div at bounding box center [525, 183] width 117 height 260
click at [475, 217] on div at bounding box center [525, 183] width 117 height 260
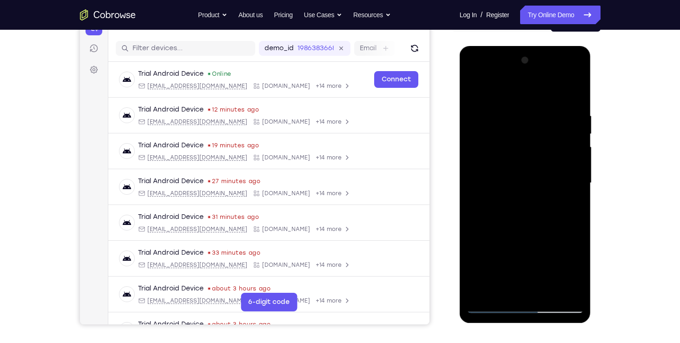
click at [569, 92] on div at bounding box center [525, 183] width 117 height 260
click at [516, 241] on div at bounding box center [525, 183] width 117 height 260
click at [518, 246] on div at bounding box center [525, 183] width 117 height 260
click at [510, 170] on div at bounding box center [525, 183] width 117 height 260
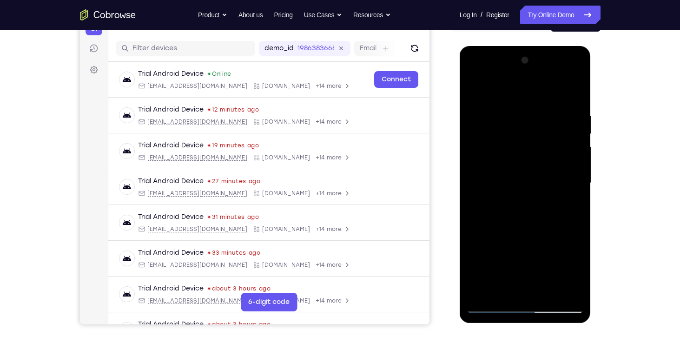
click at [570, 166] on div at bounding box center [525, 183] width 117 height 260
click at [549, 186] on div at bounding box center [525, 183] width 117 height 260
click at [477, 90] on div at bounding box center [525, 183] width 117 height 260
